Goal: Task Accomplishment & Management: Manage account settings

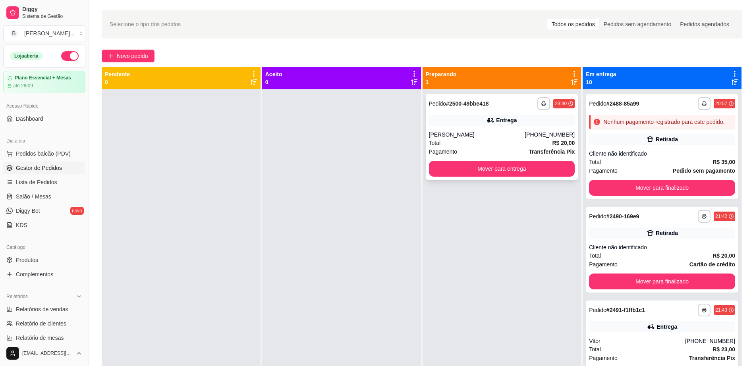
scroll to position [22, 0]
click at [499, 169] on button "Mover para entrega" at bounding box center [502, 168] width 142 height 15
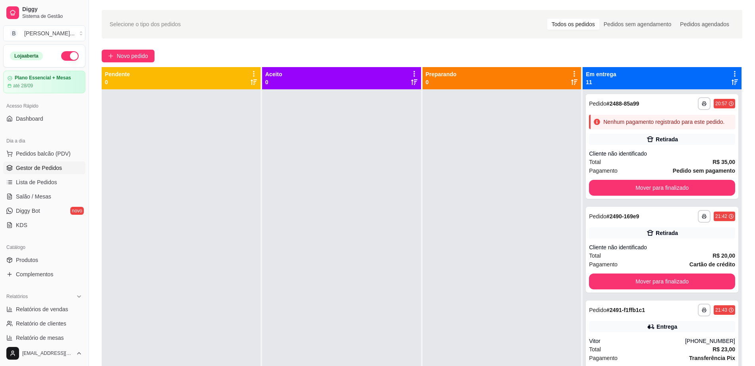
scroll to position [2, 0]
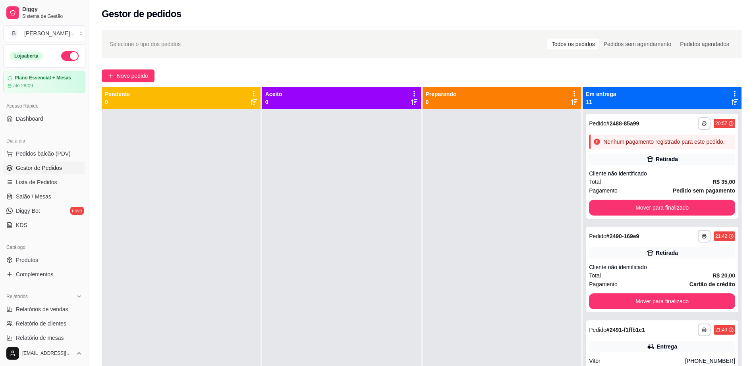
click at [499, 169] on div at bounding box center [501, 292] width 159 height 366
click at [686, 210] on button "Mover para finalizado" at bounding box center [662, 207] width 142 height 15
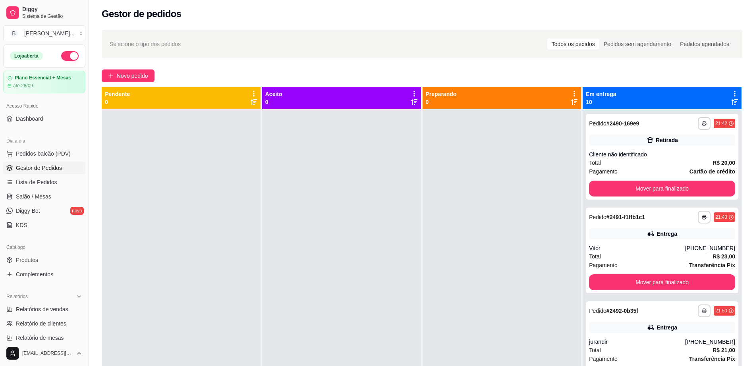
click at [686, 210] on div "**********" at bounding box center [661, 251] width 152 height 86
click at [681, 188] on button "Mover para finalizado" at bounding box center [662, 189] width 146 height 16
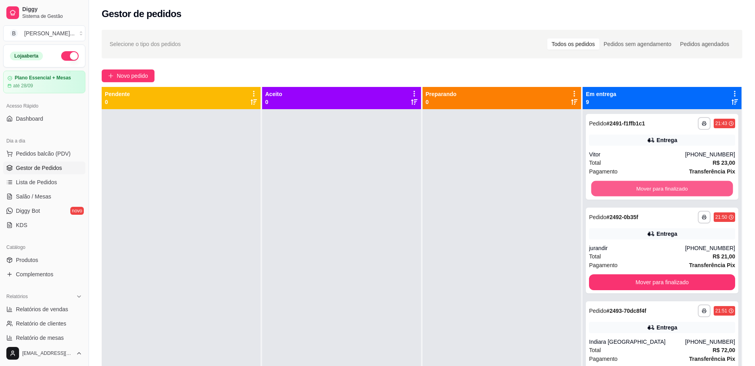
click at [681, 188] on button "Mover para finalizado" at bounding box center [662, 188] width 142 height 15
click at [681, 188] on button "Mover para finalizado" at bounding box center [662, 189] width 146 height 16
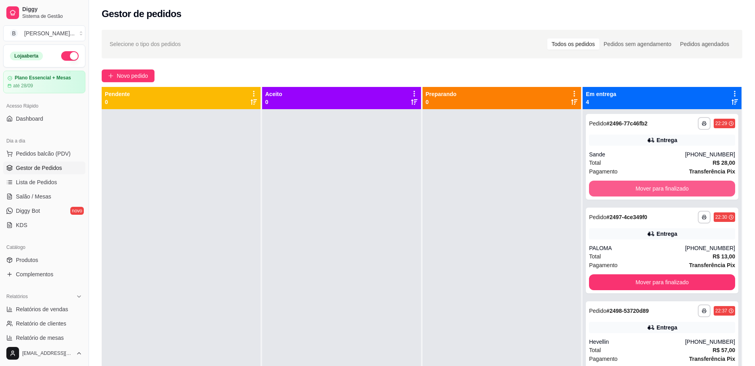
click at [681, 188] on button "Mover para finalizado" at bounding box center [662, 189] width 146 height 16
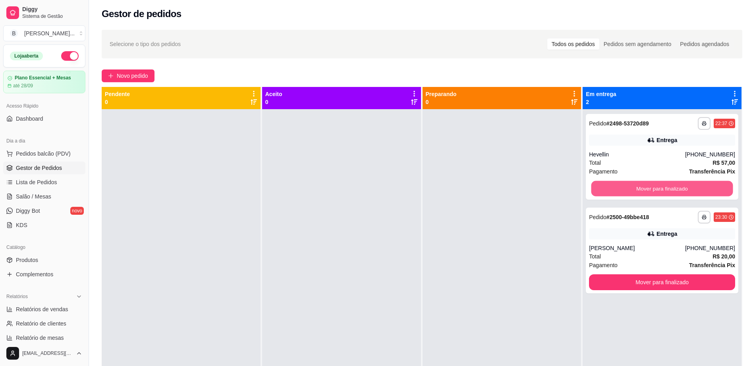
click at [681, 188] on button "Mover para finalizado" at bounding box center [662, 188] width 142 height 15
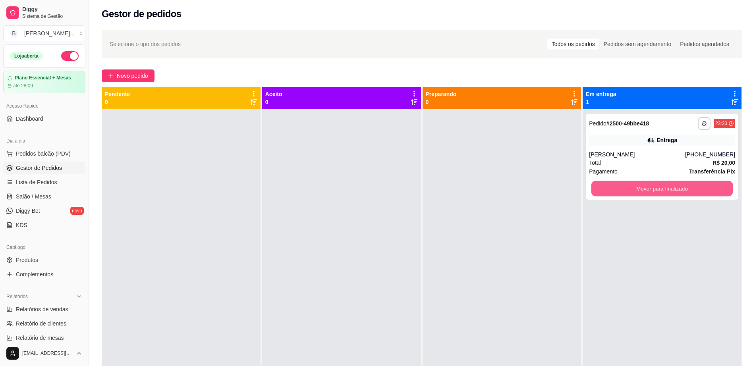
click at [681, 188] on button "Mover para finalizado" at bounding box center [662, 188] width 142 height 15
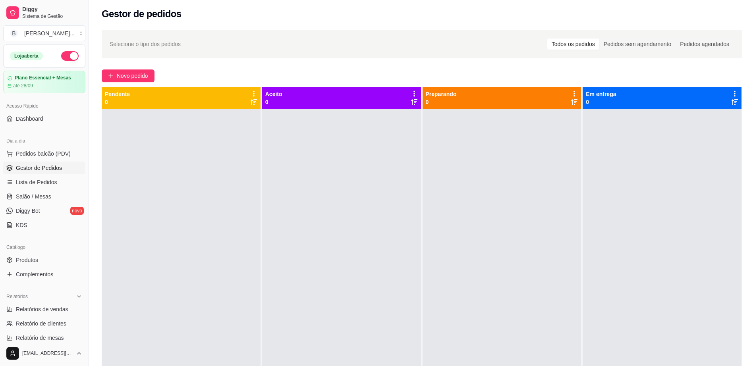
click at [397, 290] on div at bounding box center [341, 292] width 159 height 366
click at [61, 54] on button "button" at bounding box center [69, 56] width 17 height 10
